Goal: Task Accomplishment & Management: Complete application form

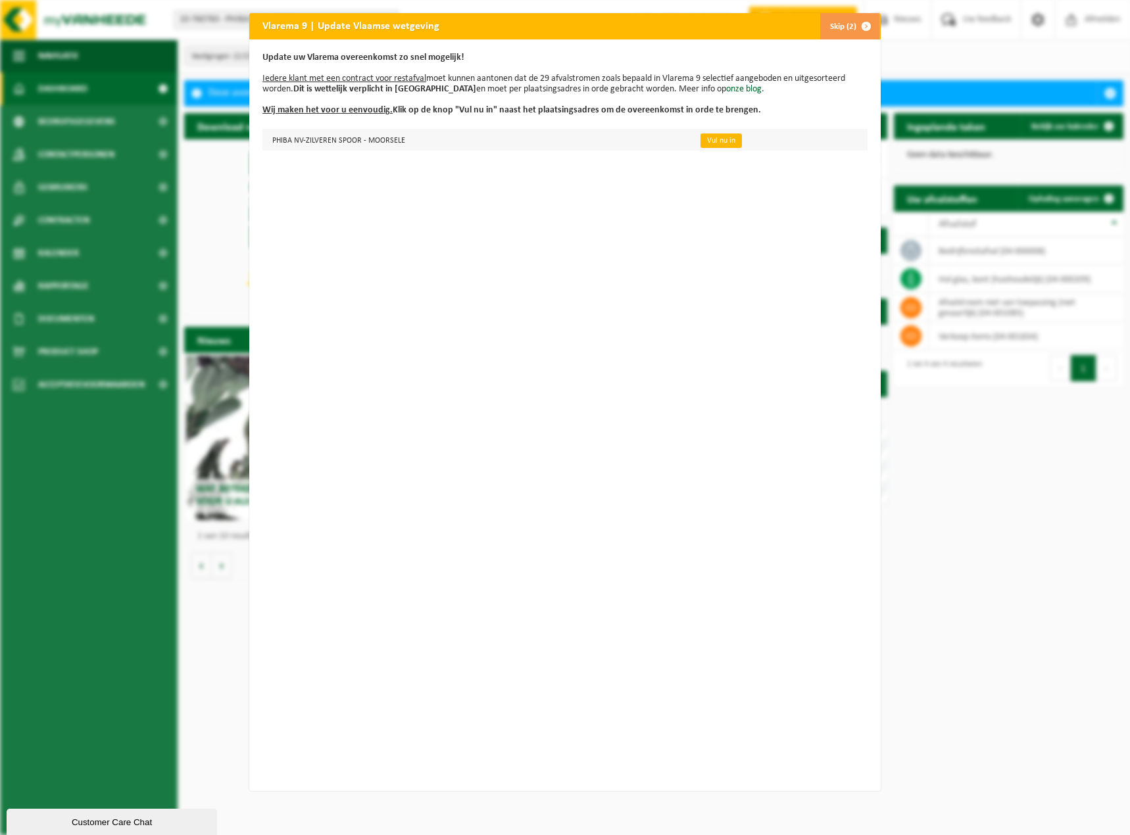
click at [719, 141] on link "Vul nu in" at bounding box center [720, 140] width 41 height 14
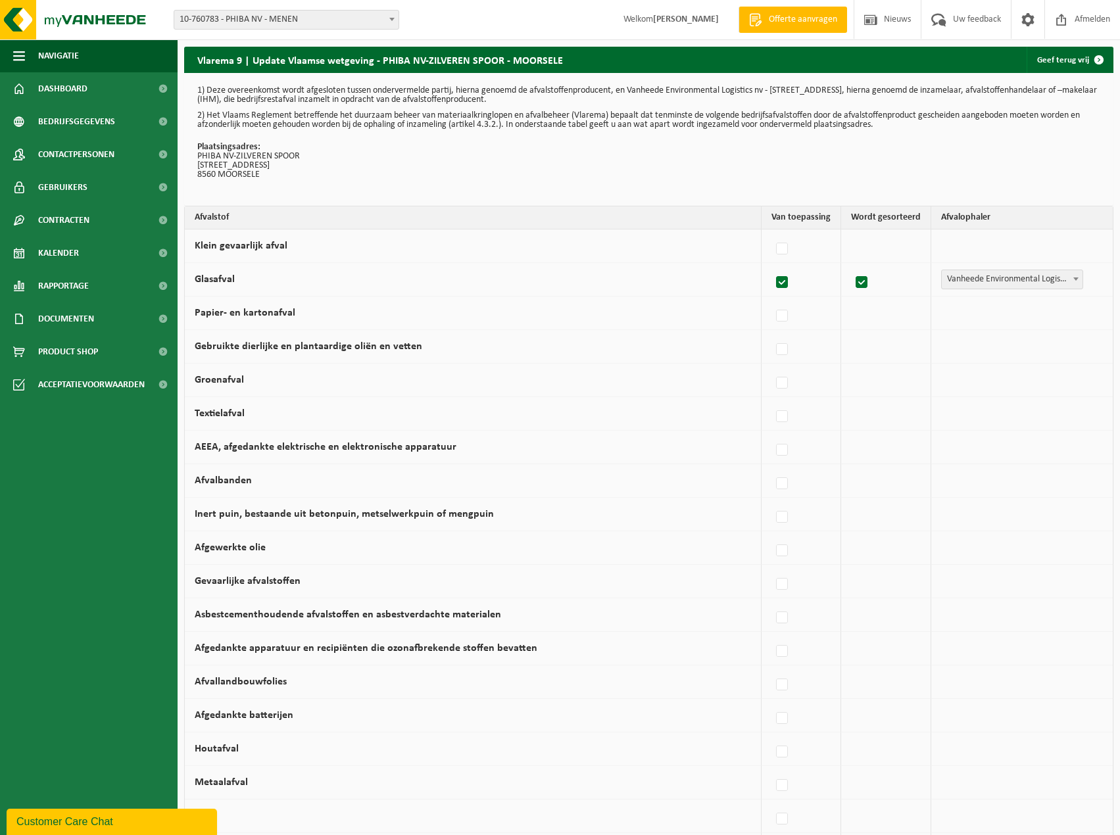
click at [385, 16] on span at bounding box center [391, 19] width 13 height 17
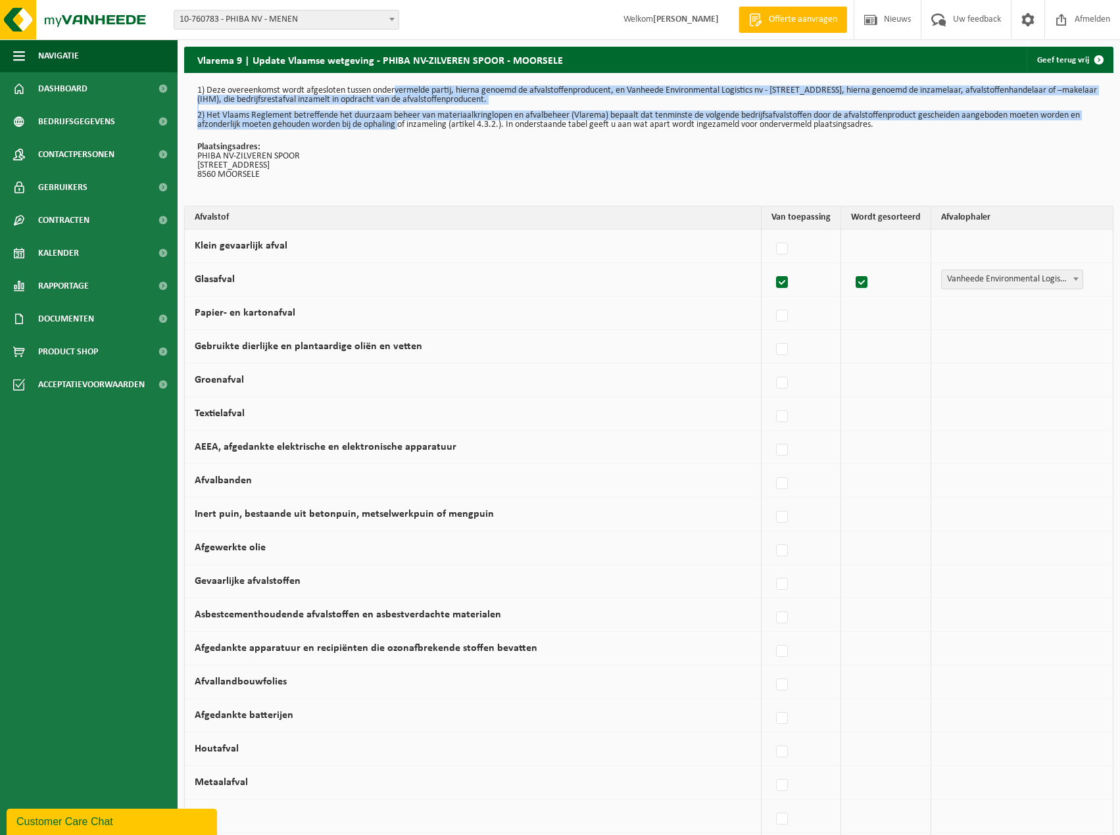
drag, startPoint x: 398, startPoint y: 89, endPoint x: 399, endPoint y: 125, distance: 36.2
click at [399, 125] on div "1) Deze overeenkomst wordt afgesloten tussen ondervermelde partij, hierna genoe…" at bounding box center [648, 139] width 929 height 133
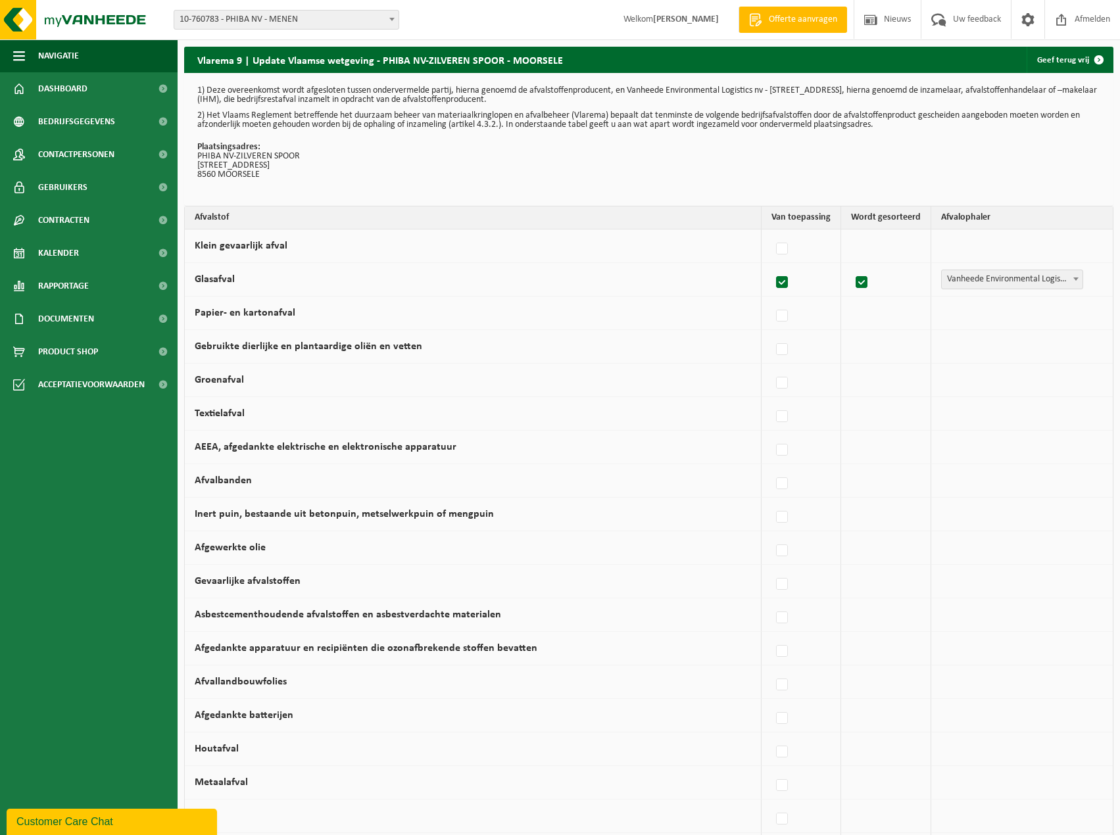
click at [444, 142] on div "1) Deze overeenkomst wordt afgesloten tussen ondervermelde partij, hierna genoe…" at bounding box center [648, 139] width 929 height 133
click at [988, 275] on span "Vanheede Environmental Logistics" at bounding box center [1012, 279] width 141 height 18
click at [973, 281] on span "Vanheede Environmental Logistics" at bounding box center [1012, 279] width 141 height 18
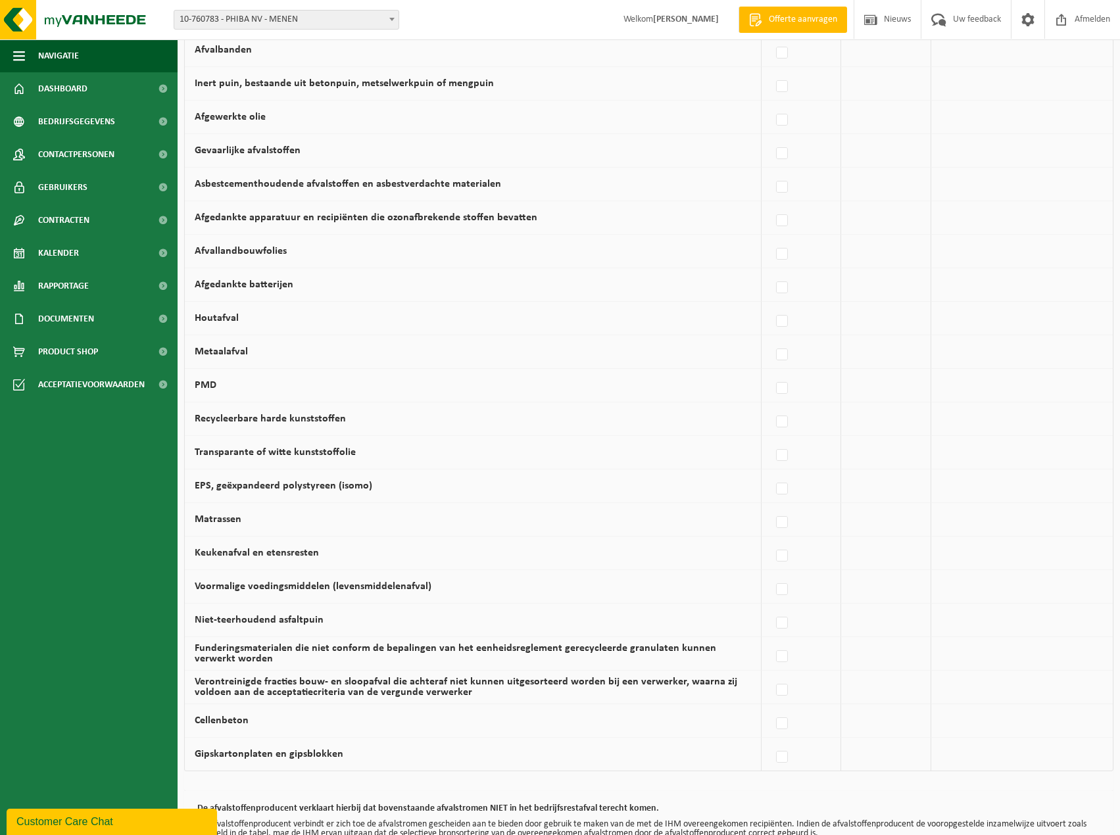
scroll to position [529, 0]
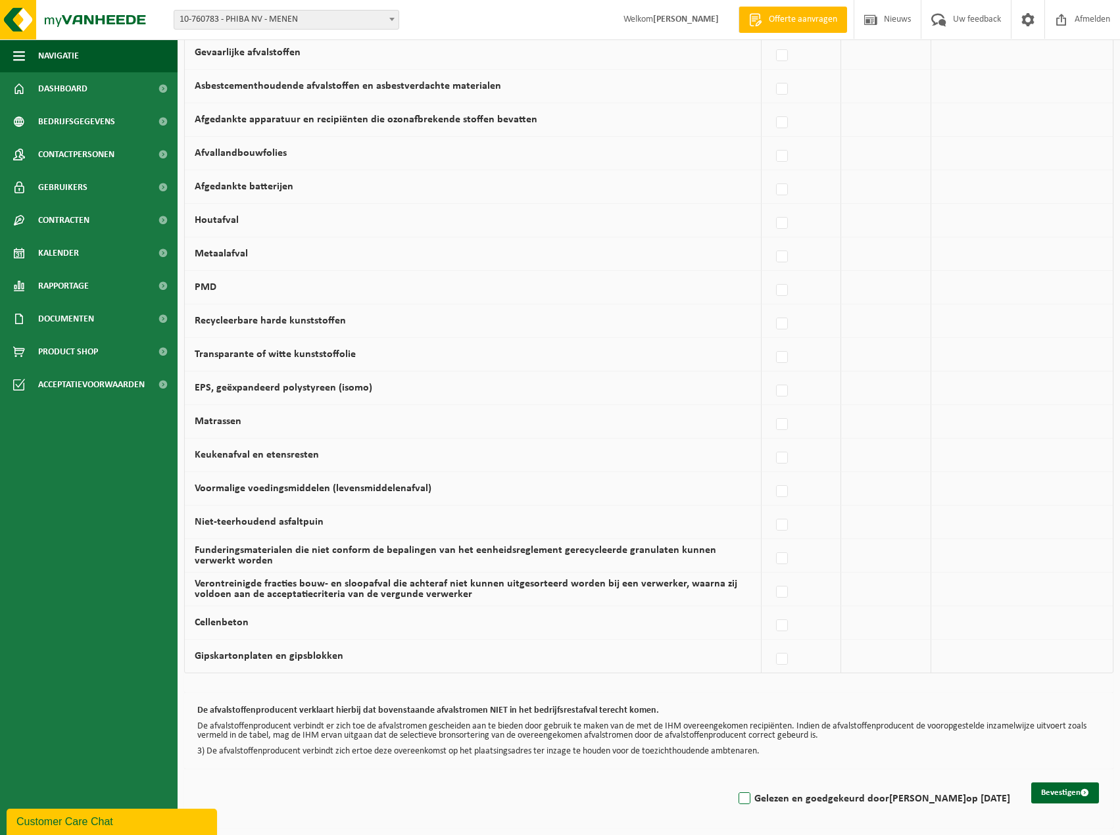
click at [736, 801] on label "Gelezen en goedgekeurd door KELLY VANDORPE op 16/09/25" at bounding box center [873, 799] width 274 height 20
click at [733, 782] on input "Gelezen en goedgekeurd door KELLY VANDORPE op 16/09/25" at bounding box center [733, 782] width 1 height 1
checkbox input "true"
click at [1063, 793] on button "Bevestigen" at bounding box center [1065, 792] width 68 height 21
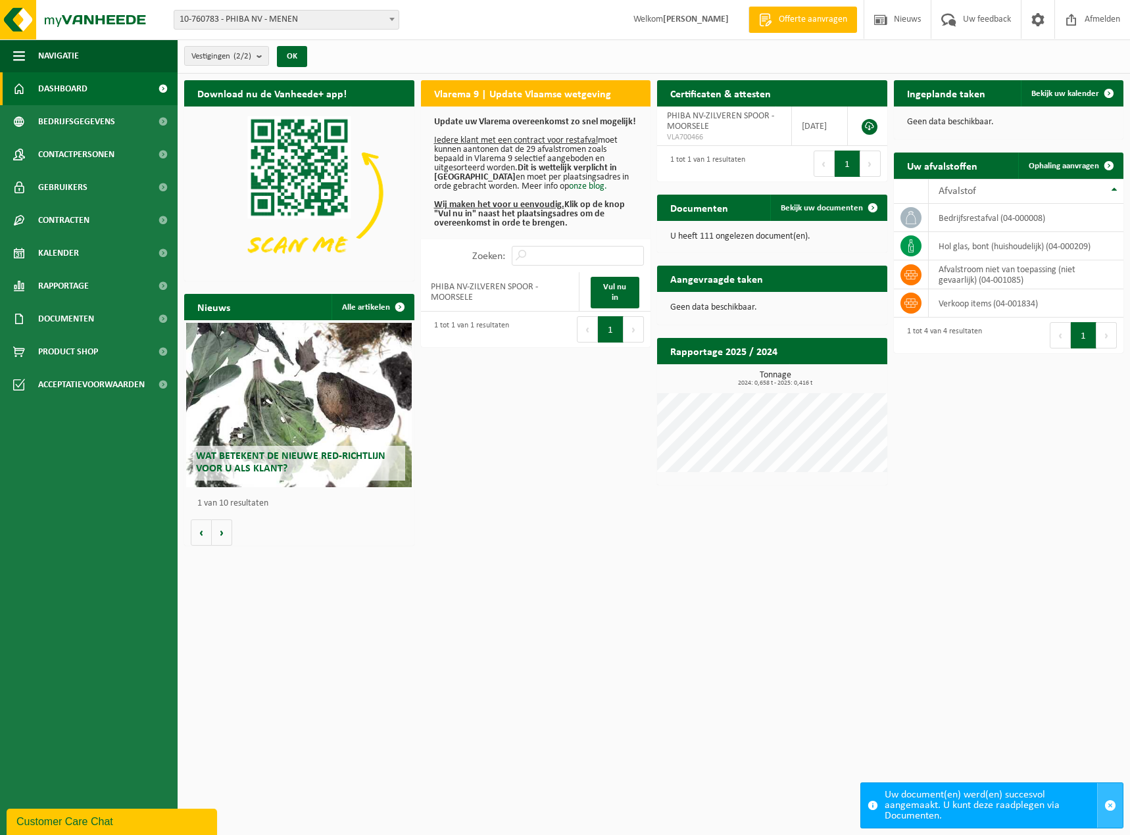
click at [1109, 805] on span "button" at bounding box center [1110, 806] width 12 height 12
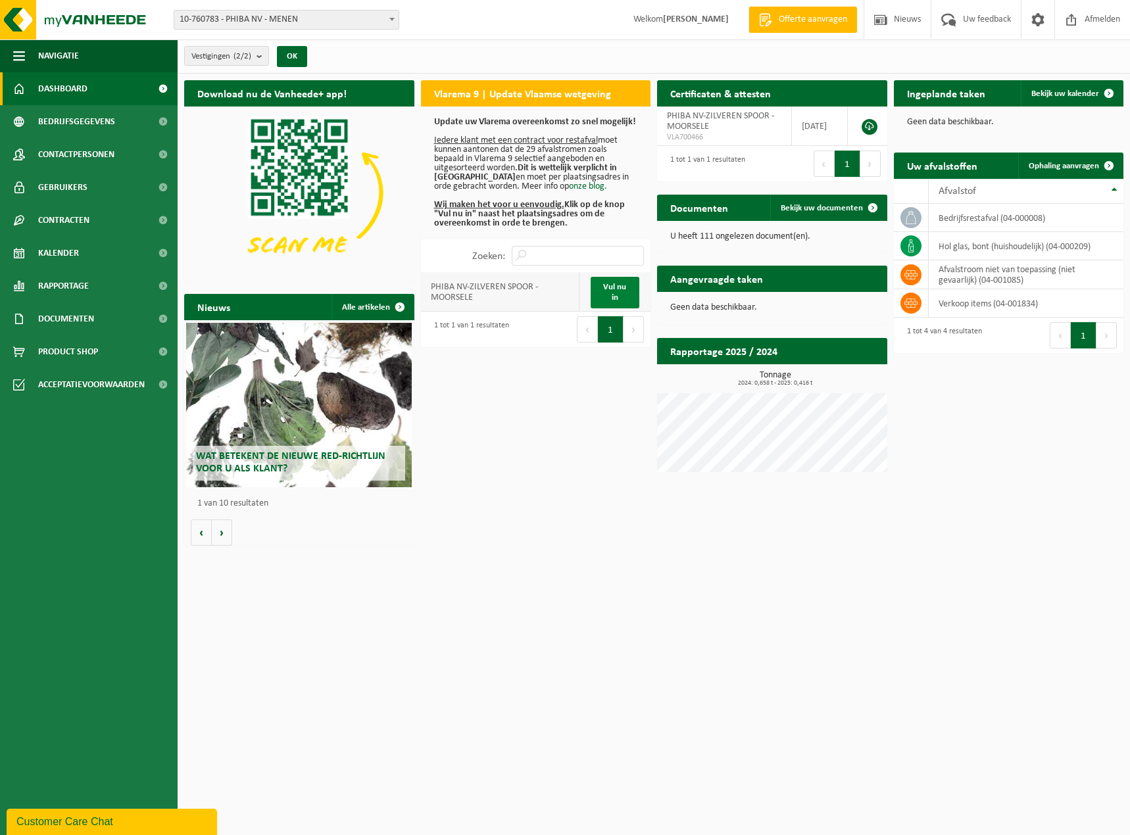
click at [608, 291] on link "Vul nu in" at bounding box center [614, 293] width 49 height 32
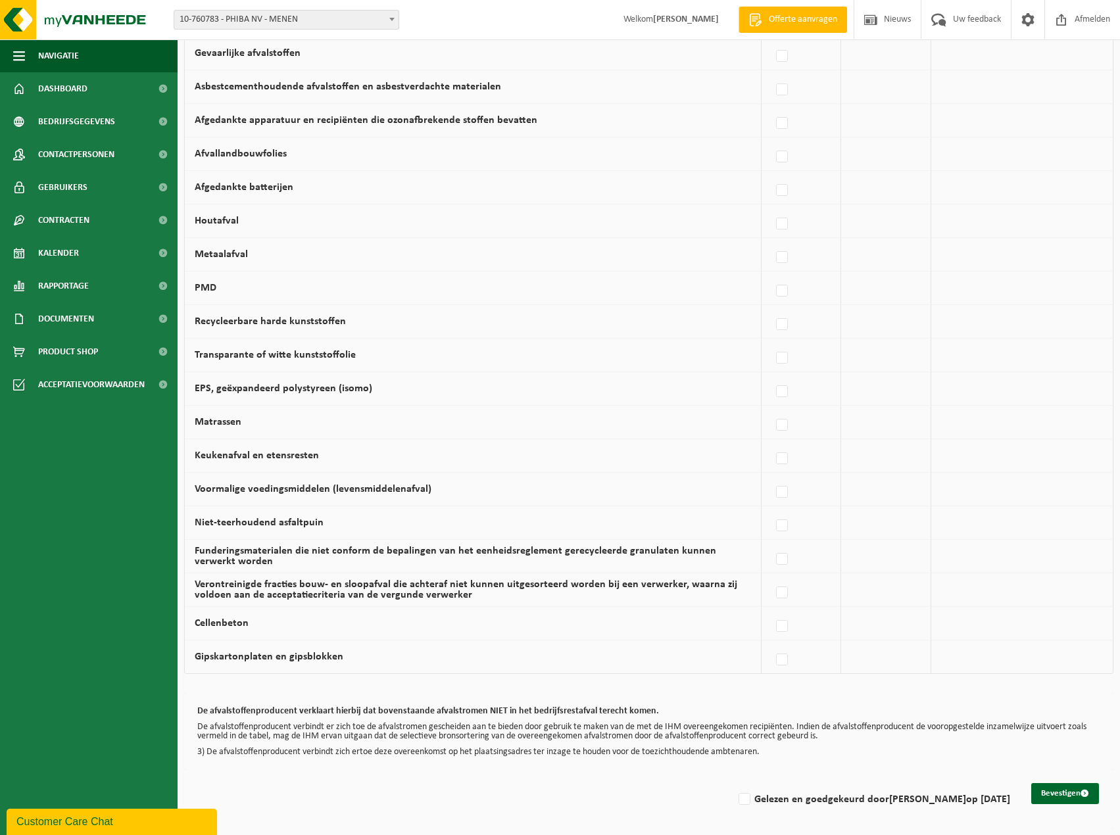
scroll to position [529, 0]
click at [736, 798] on label "Gelezen en goedgekeurd door KELLY VANDORPE op 16/09/25" at bounding box center [873, 799] width 274 height 20
click at [733, 782] on input "Gelezen en goedgekeurd door KELLY VANDORPE op 16/09/25" at bounding box center [733, 782] width 1 height 1
checkbox input "true"
click at [1061, 792] on button "Bevestigen" at bounding box center [1065, 792] width 68 height 21
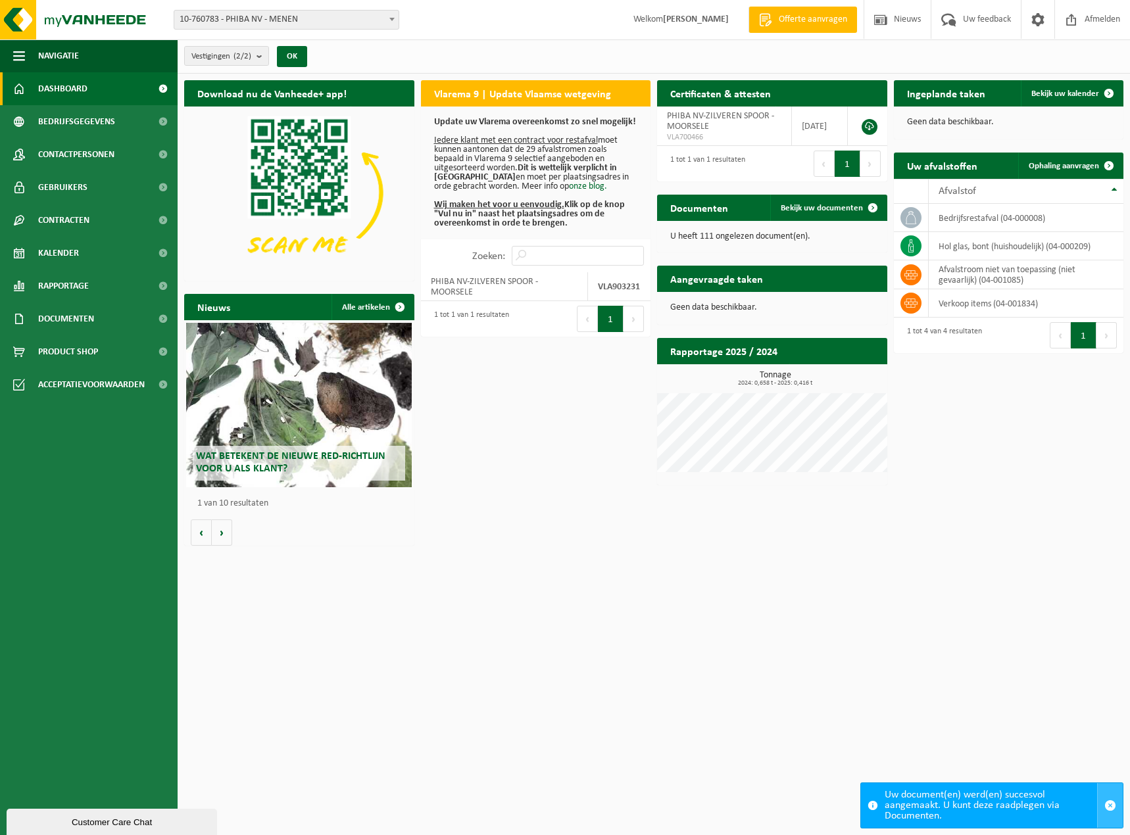
click at [1111, 808] on span "button" at bounding box center [1110, 806] width 12 height 12
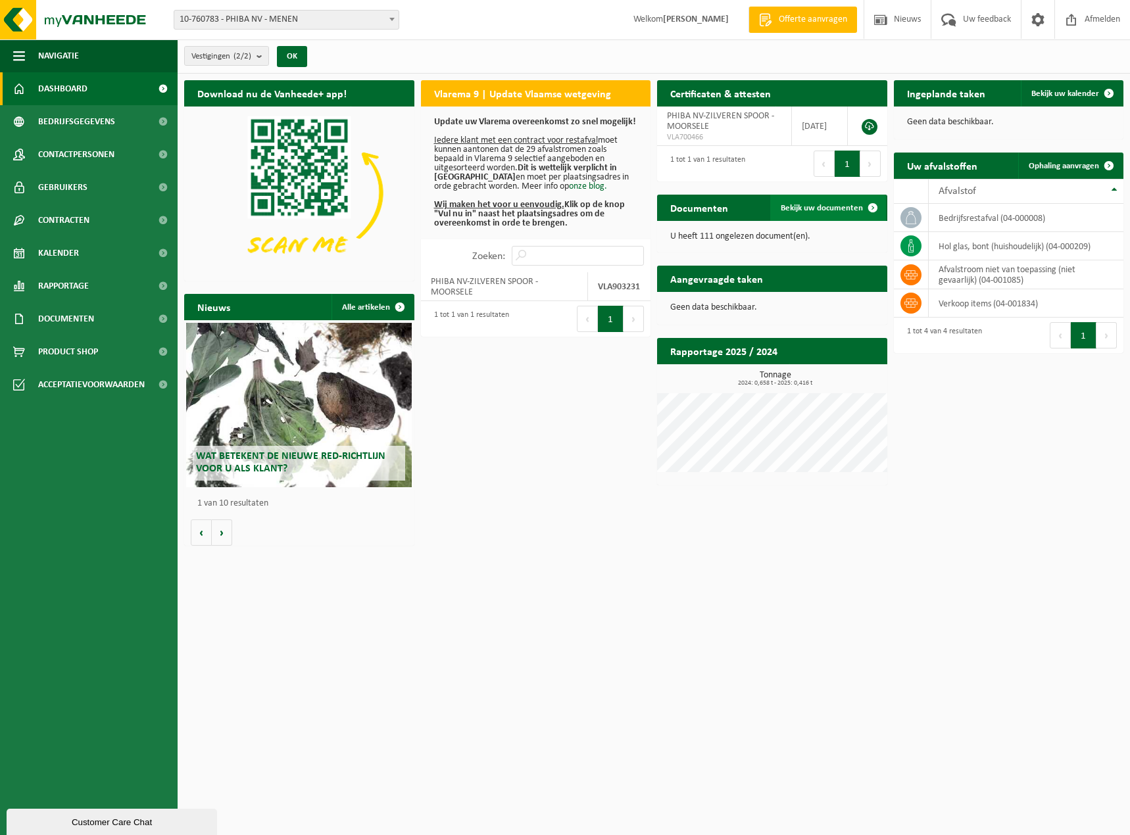
click at [845, 207] on span "Bekijk uw documenten" at bounding box center [821, 208] width 82 height 9
click at [871, 125] on link at bounding box center [869, 127] width 16 height 16
click at [617, 284] on strong "VLA903231" at bounding box center [619, 287] width 42 height 10
click at [606, 320] on button "1" at bounding box center [611, 319] width 26 height 26
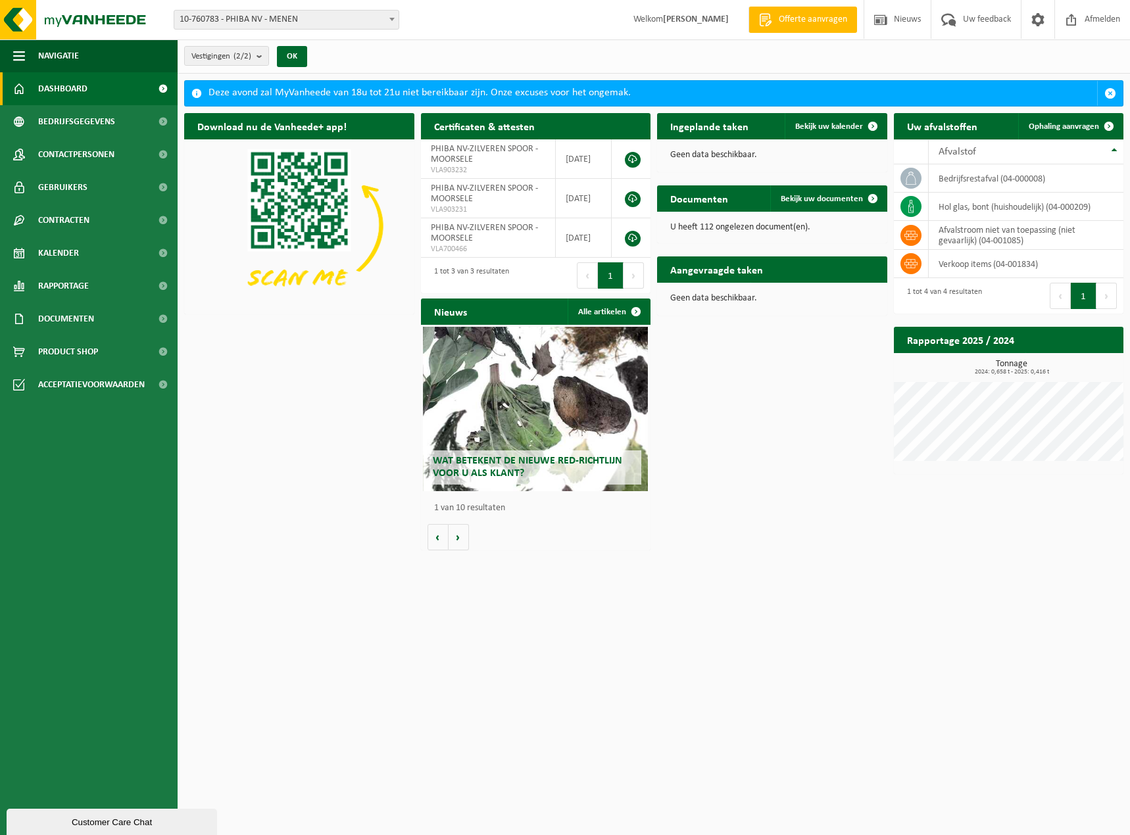
click at [609, 270] on button "1" at bounding box center [611, 275] width 26 height 26
